Goal: Find contact information: Find contact information

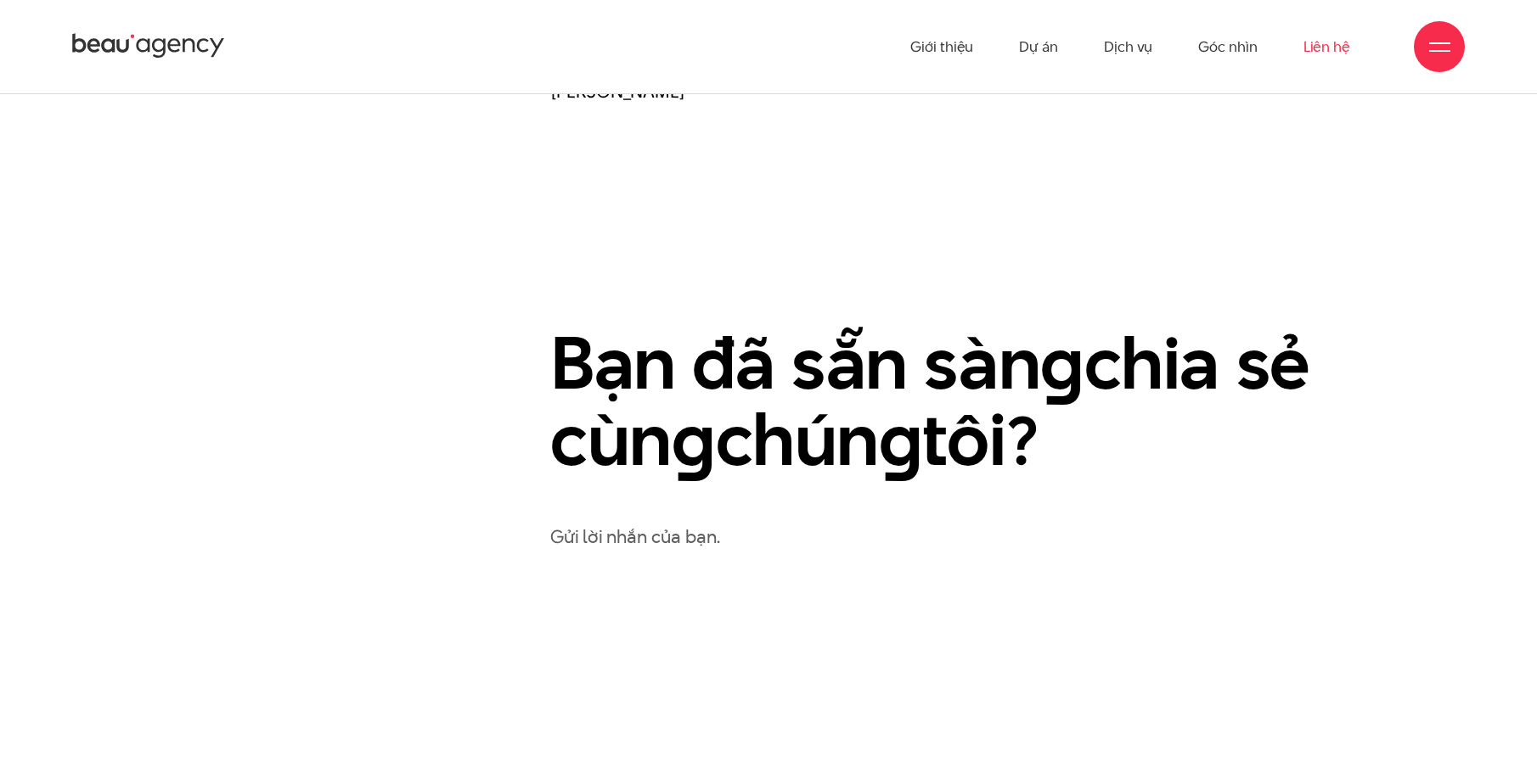
scroll to position [718, 0]
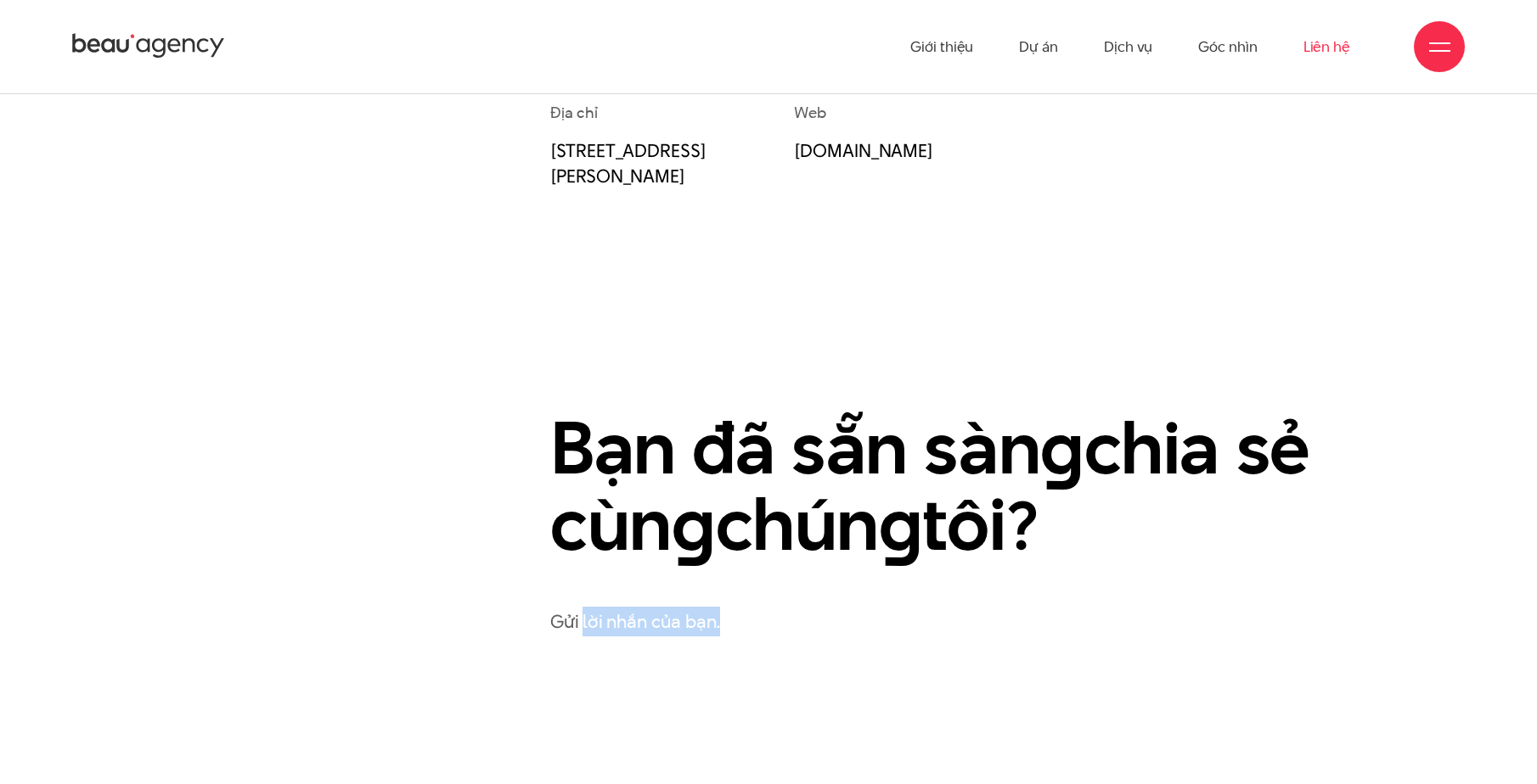
drag, startPoint x: 584, startPoint y: 628, endPoint x: 833, endPoint y: 649, distance: 249.9
click at [833, 649] on div "Điện thoại (+84) 97 531 9889 (+84) 86 929 1771 Email info@beau.vn Social Facebo…" at bounding box center [1007, 336] width 957 height 784
drag, startPoint x: 833, startPoint y: 649, endPoint x: 920, endPoint y: 641, distance: 87.4
click at [920, 641] on div "Điện thoại (+84) 97 531 9889 (+84) 86 929 1771 Email info@beau.vn Social Facebo…" at bounding box center [1007, 336] width 957 height 784
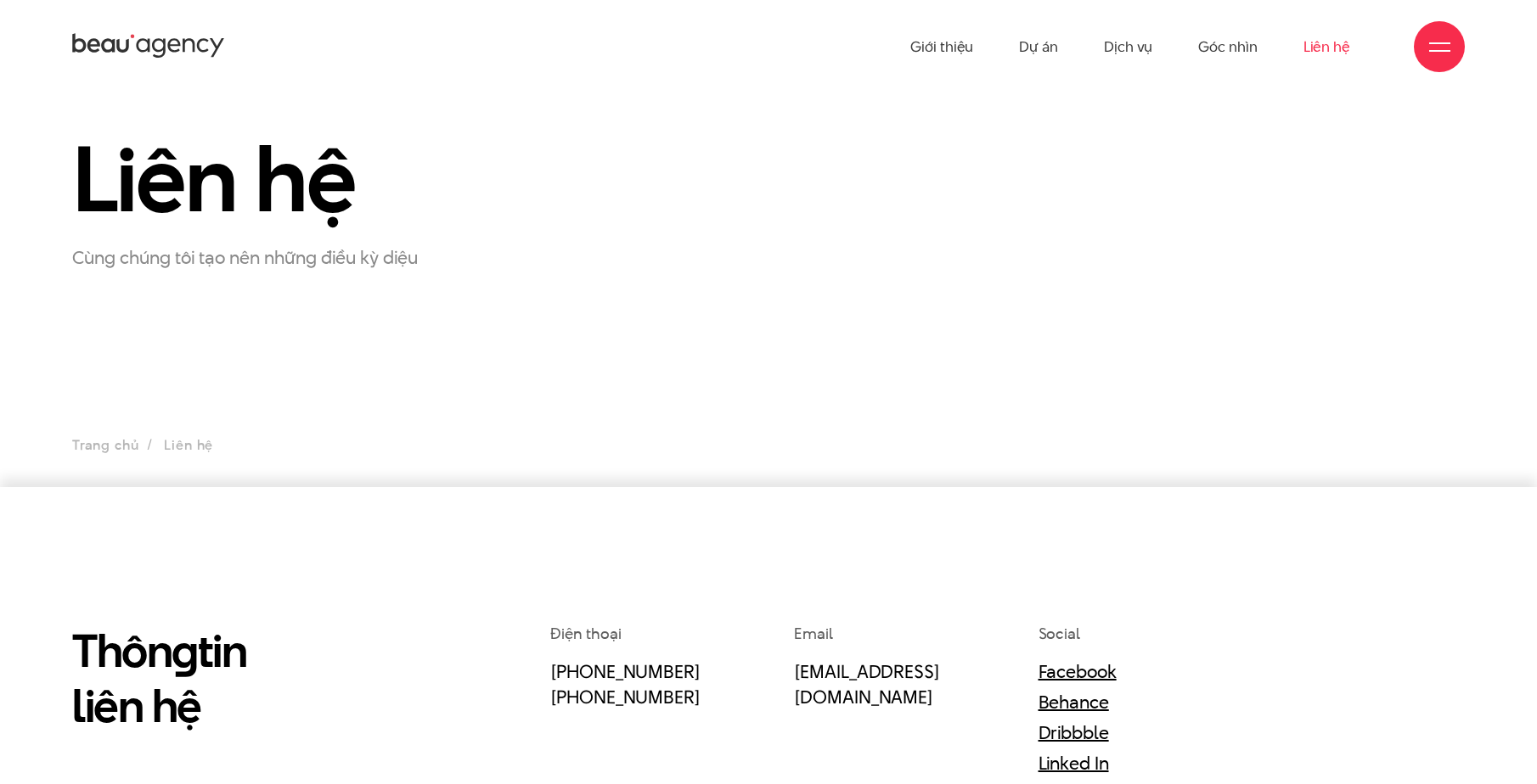
scroll to position [0, 0]
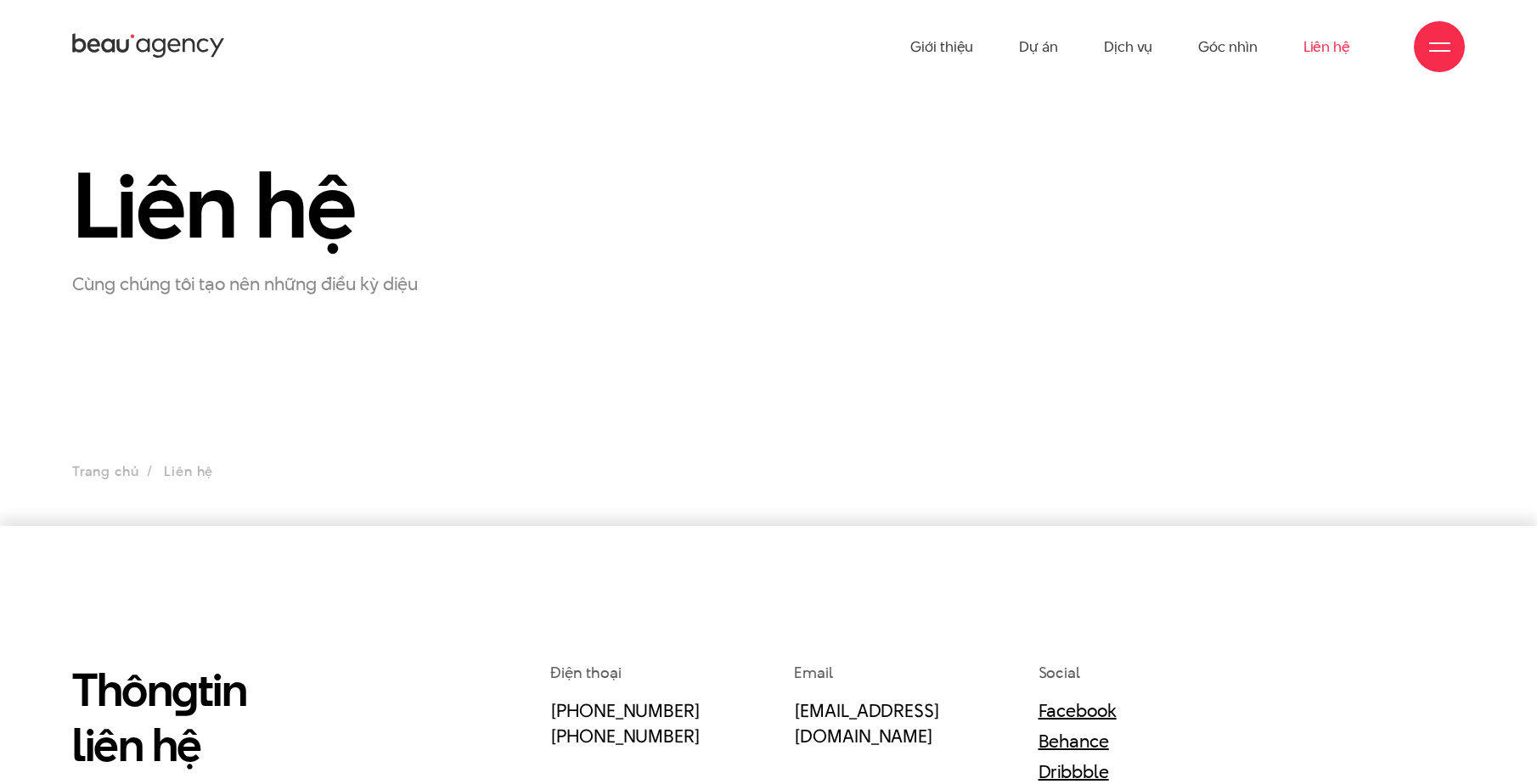
click at [228, 272] on p "Cùng chúng tôi tạo nên những điều kỳ diệu" at bounding box center [284, 283] width 425 height 27
drag, startPoint x: 247, startPoint y: 281, endPoint x: 538, endPoint y: 411, distance: 318.7
click at [538, 411] on section "Liên hệ Cùng chúng tôi tạo nên những điều kỳ diệu Trang chủ Liên hệ" at bounding box center [768, 310] width 1537 height 433
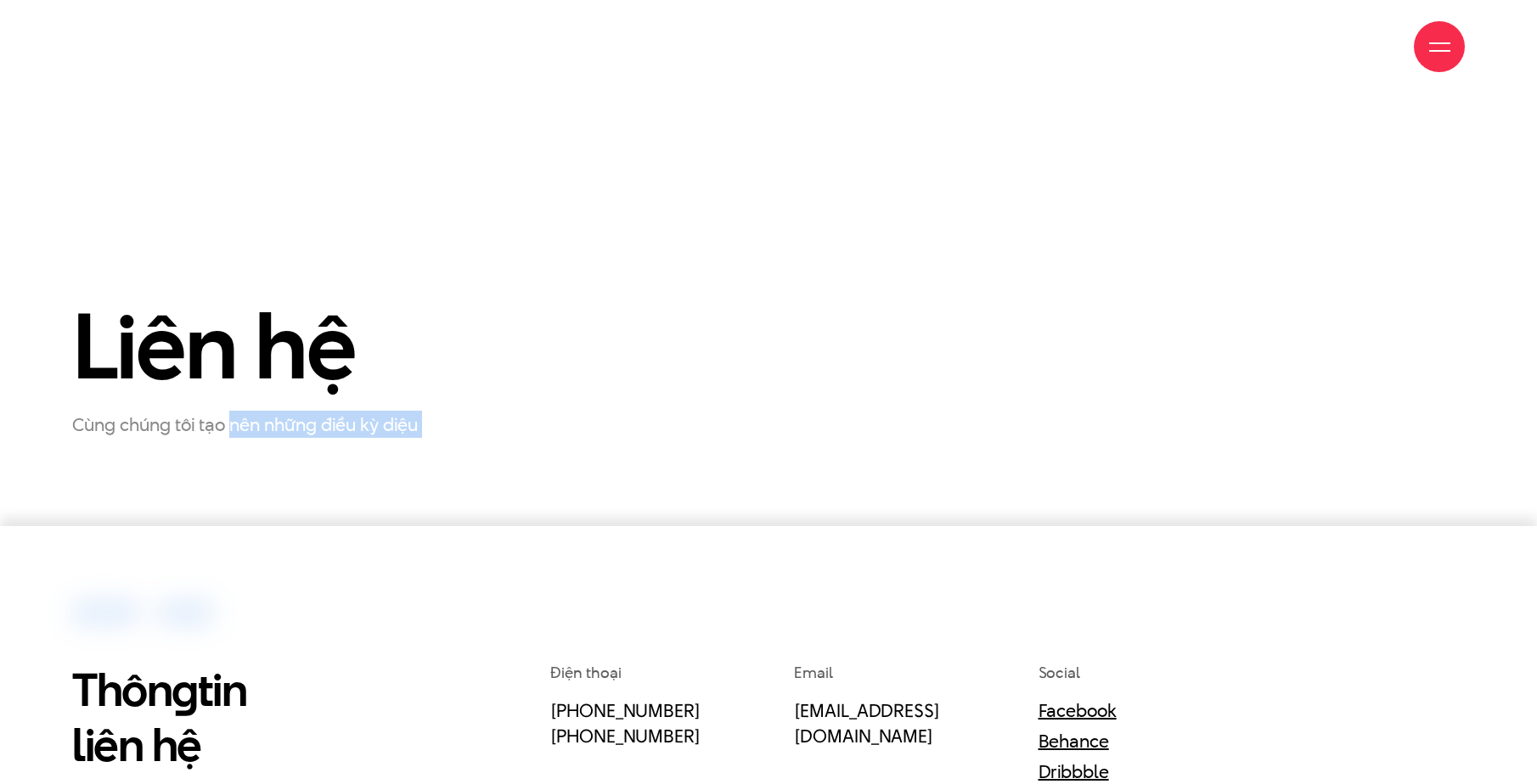
scroll to position [424, 0]
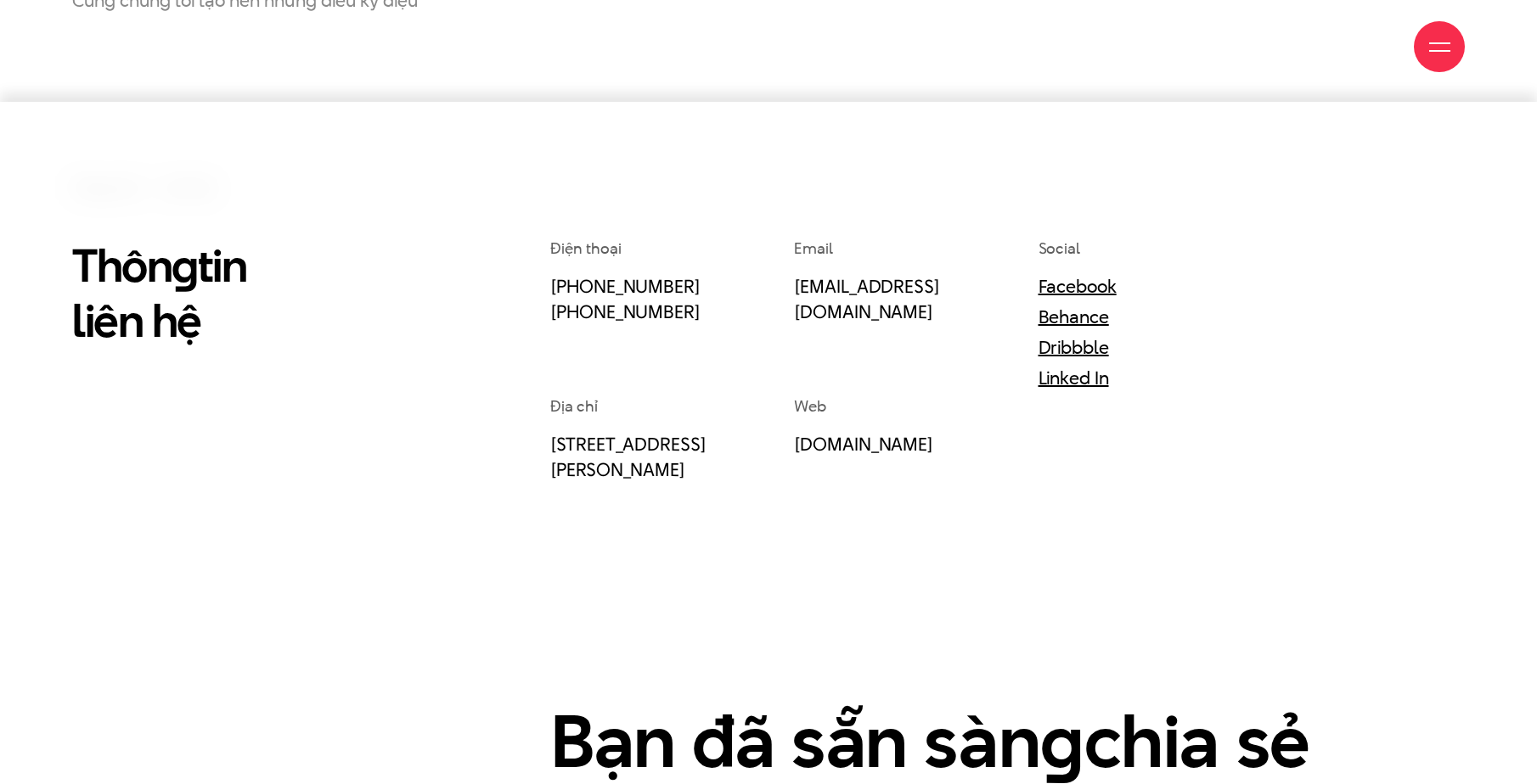
click at [970, 538] on div "Điện thoại (+84) 97 531 9889 (+84) 86 929 1771 Email info@beau.vn Social Facebo…" at bounding box center [1007, 629] width 957 height 784
click at [651, 288] on link "[PHONE_NUMBER]" at bounding box center [625, 286] width 150 height 26
click at [1013, 628] on div "Điện thoại (+84) 97 531 9889 (+84) 86 929 1771 Email info@beau.vn Social Facebo…" at bounding box center [1007, 629] width 957 height 784
click at [682, 421] on div "Địa chỉ 33 Giang Văn Minh, Ba Đình, Hà Nội" at bounding box center [672, 439] width 243 height 87
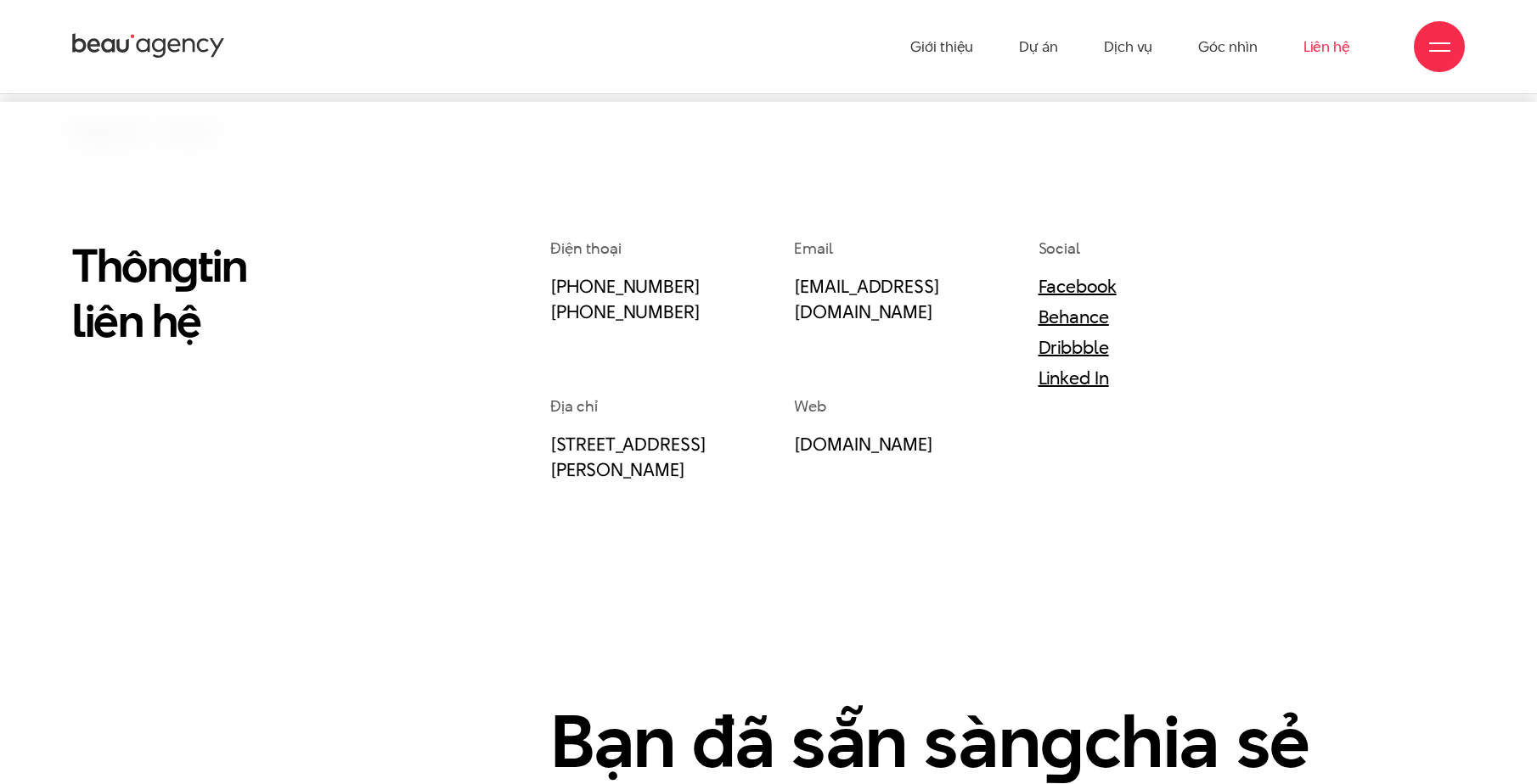
scroll to position [255, 0]
